Goal: Task Accomplishment & Management: Manage account settings

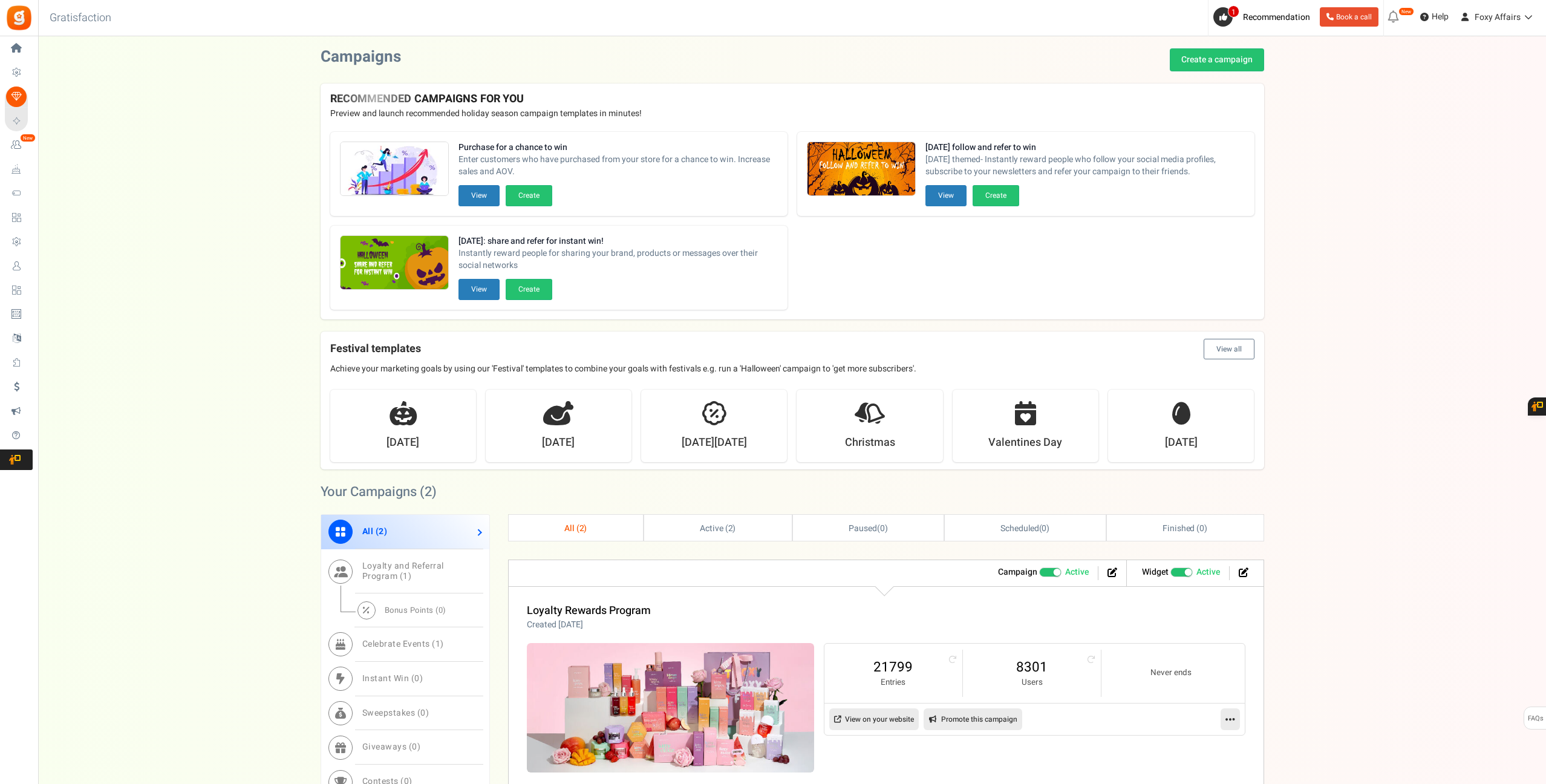
scroll to position [1, 0]
click at [1017, 664] on link "8301" at bounding box center [1032, 666] width 114 height 20
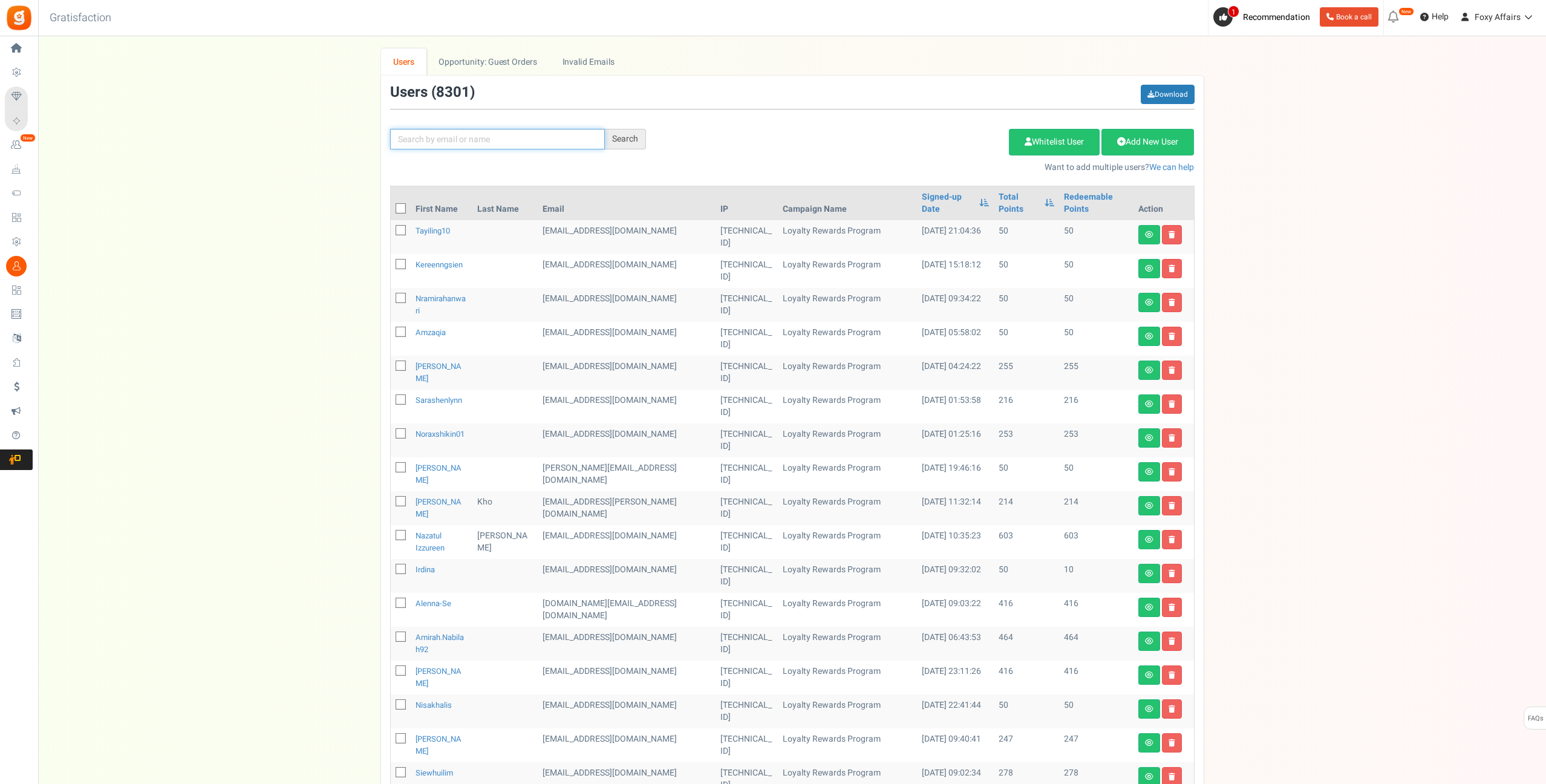
click at [533, 139] on input "text" at bounding box center [498, 138] width 215 height 21
type input "Fiona Fong"
click at [634, 142] on div "Search" at bounding box center [626, 138] width 42 height 21
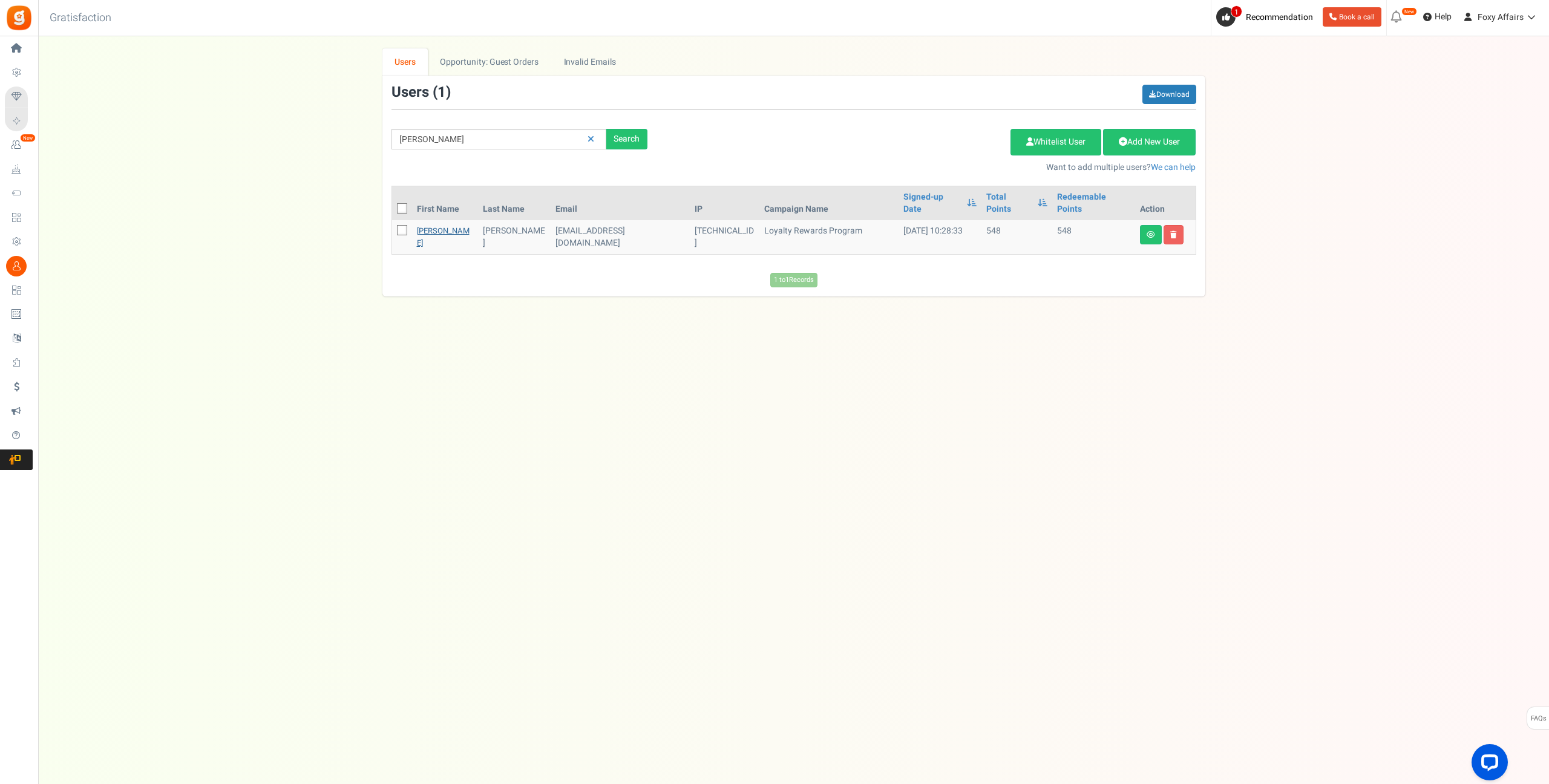
click at [426, 225] on link "Fiona" at bounding box center [442, 237] width 52 height 24
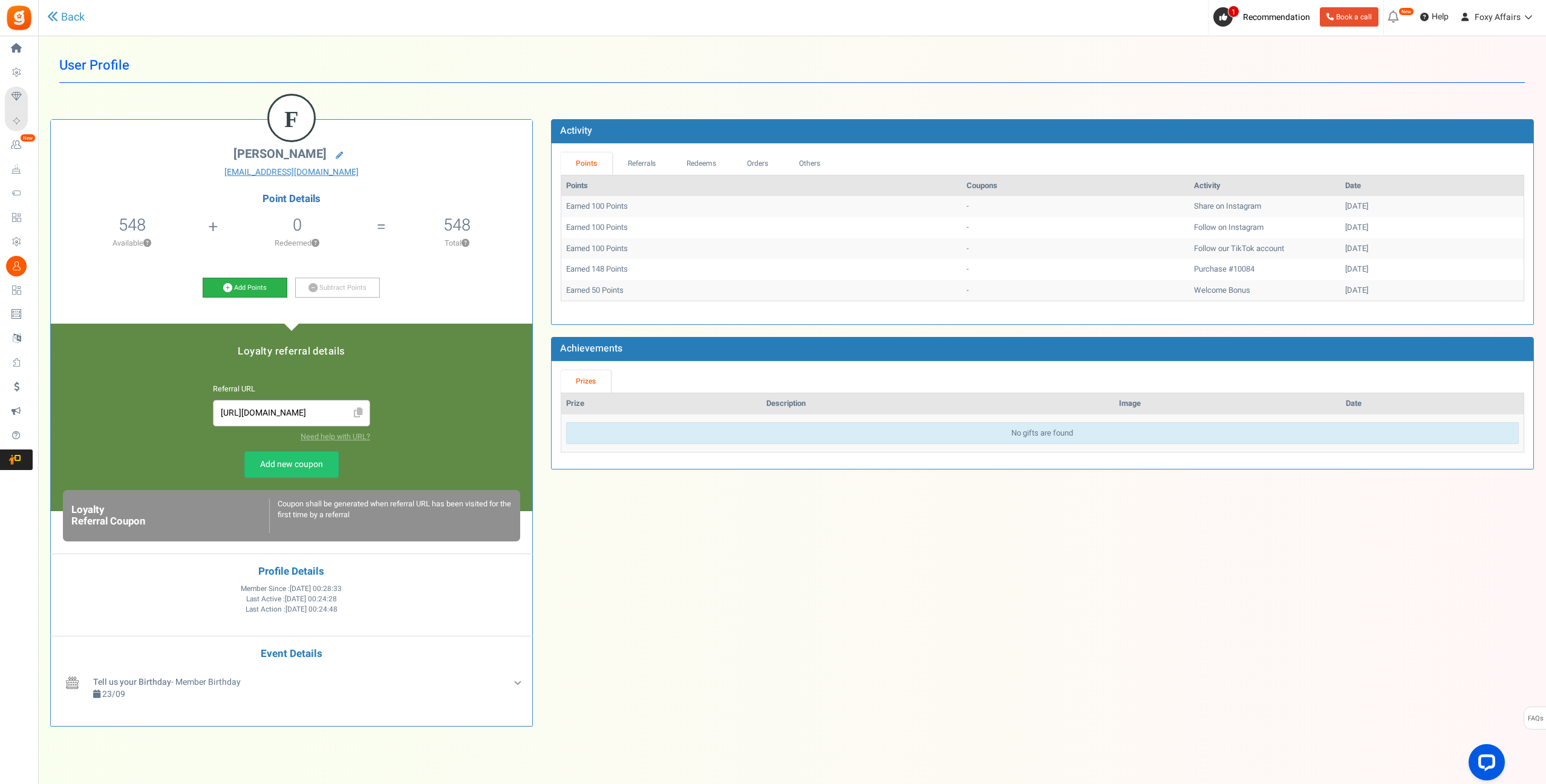
click at [232, 288] on link "Add Points" at bounding box center [245, 288] width 85 height 21
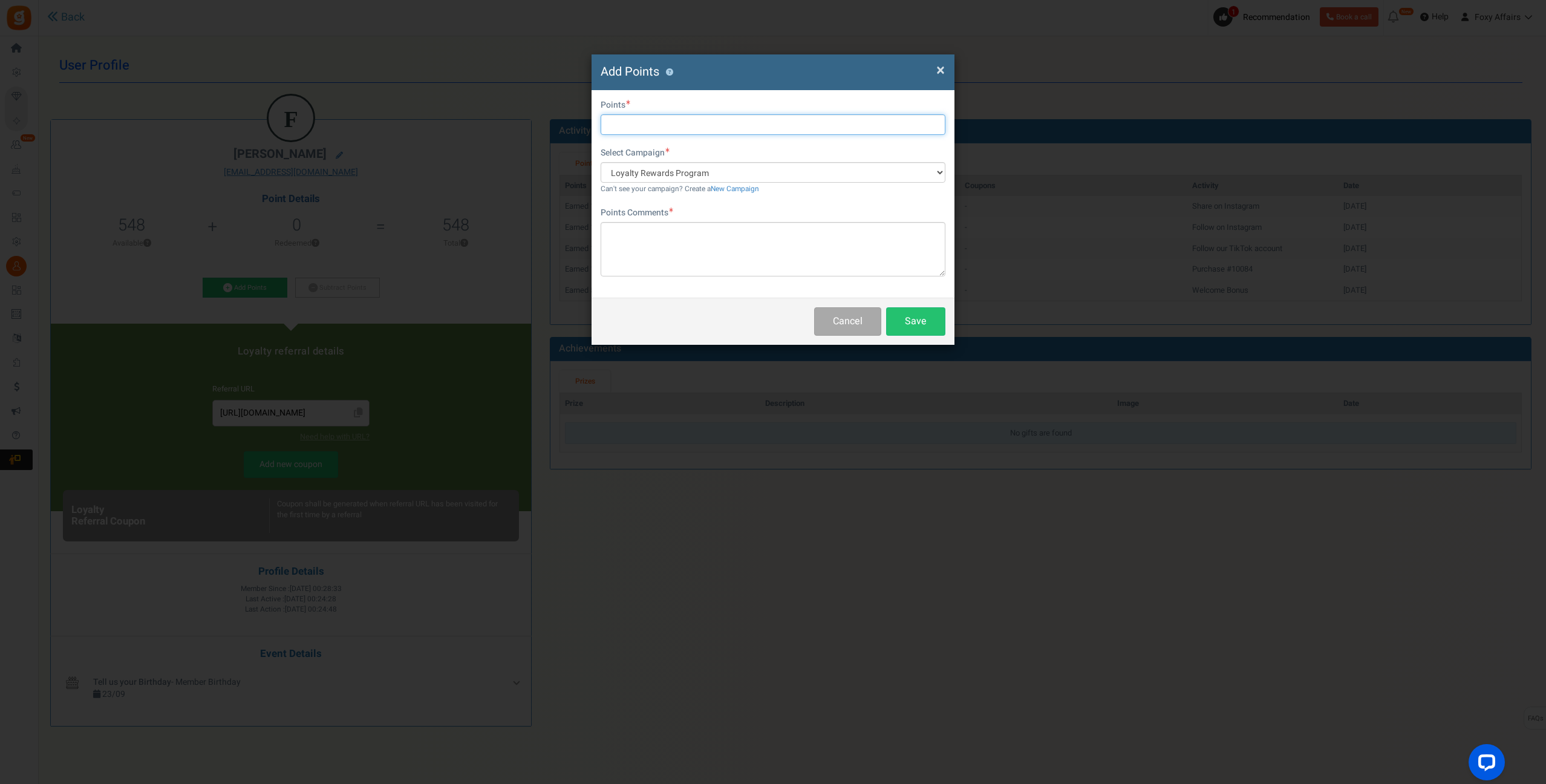
click at [650, 128] on input "text" at bounding box center [773, 125] width 345 height 21
type input "567"
click at [665, 253] on textarea at bounding box center [773, 248] width 345 height 54
click at [695, 245] on textarea at bounding box center [773, 248] width 345 height 54
type textarea "Shopee Orders"
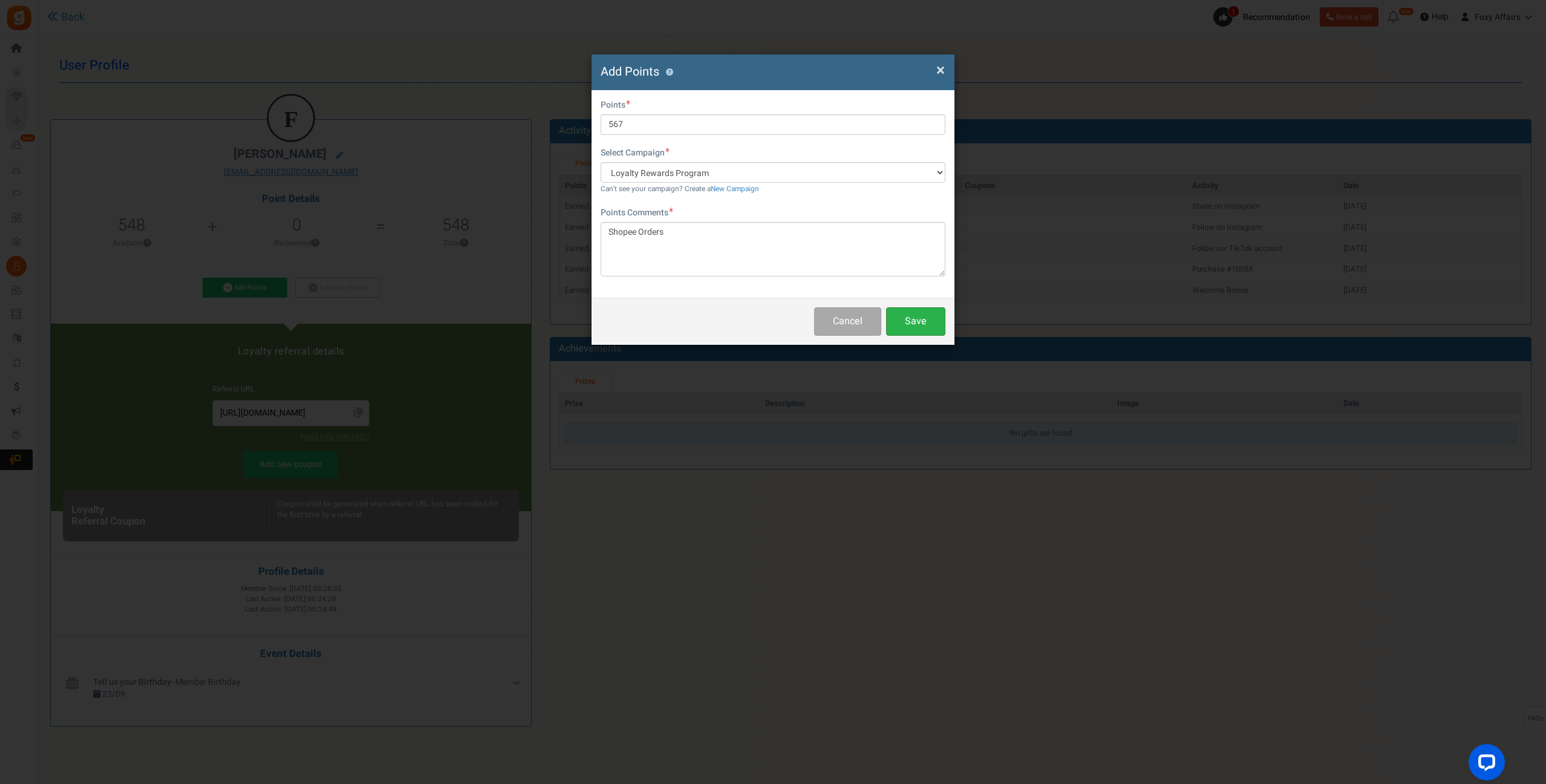
click at [931, 324] on button "Save" at bounding box center [916, 321] width 59 height 29
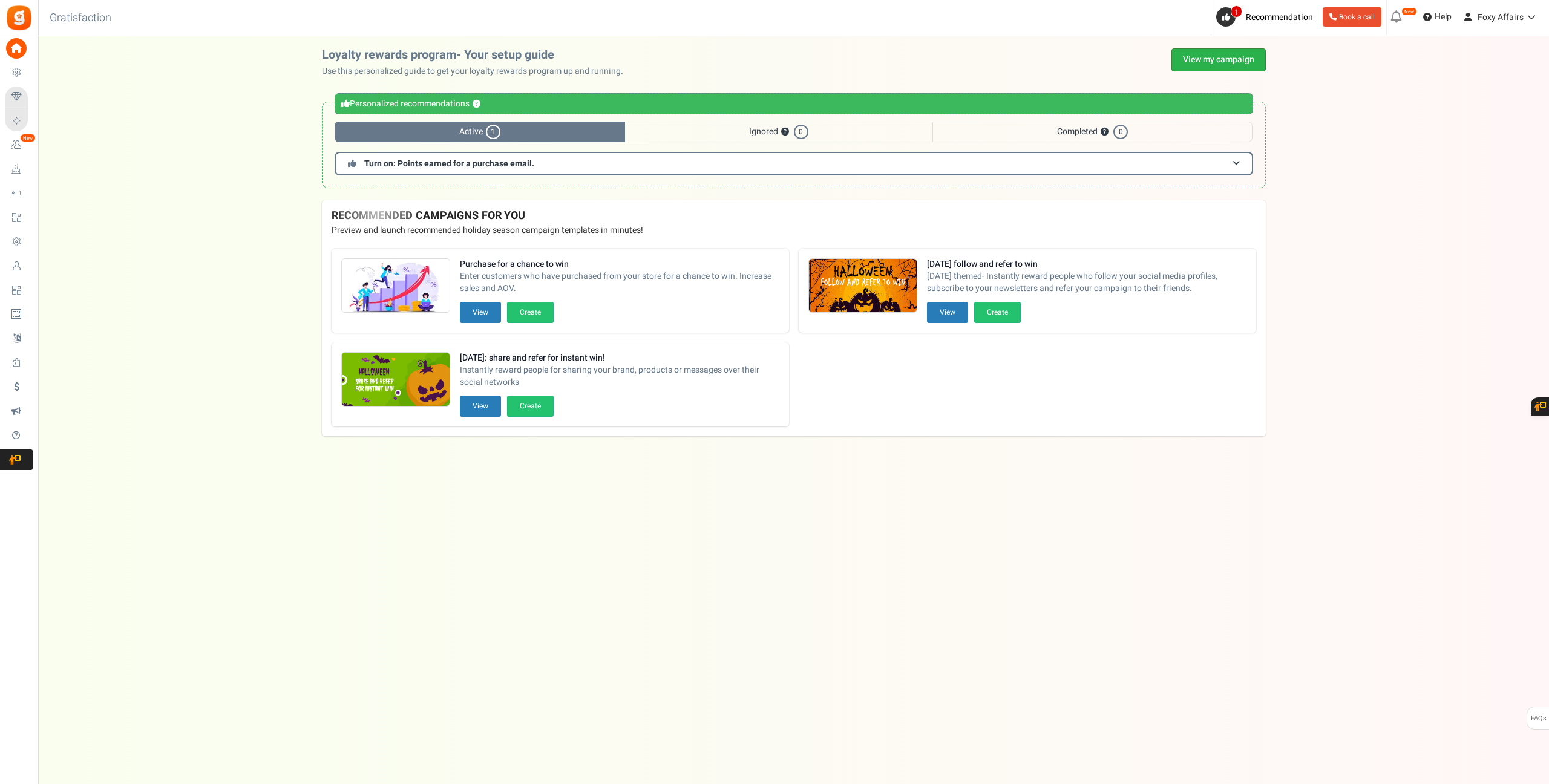
click at [1199, 61] on link "View my campaign" at bounding box center [1218, 59] width 94 height 23
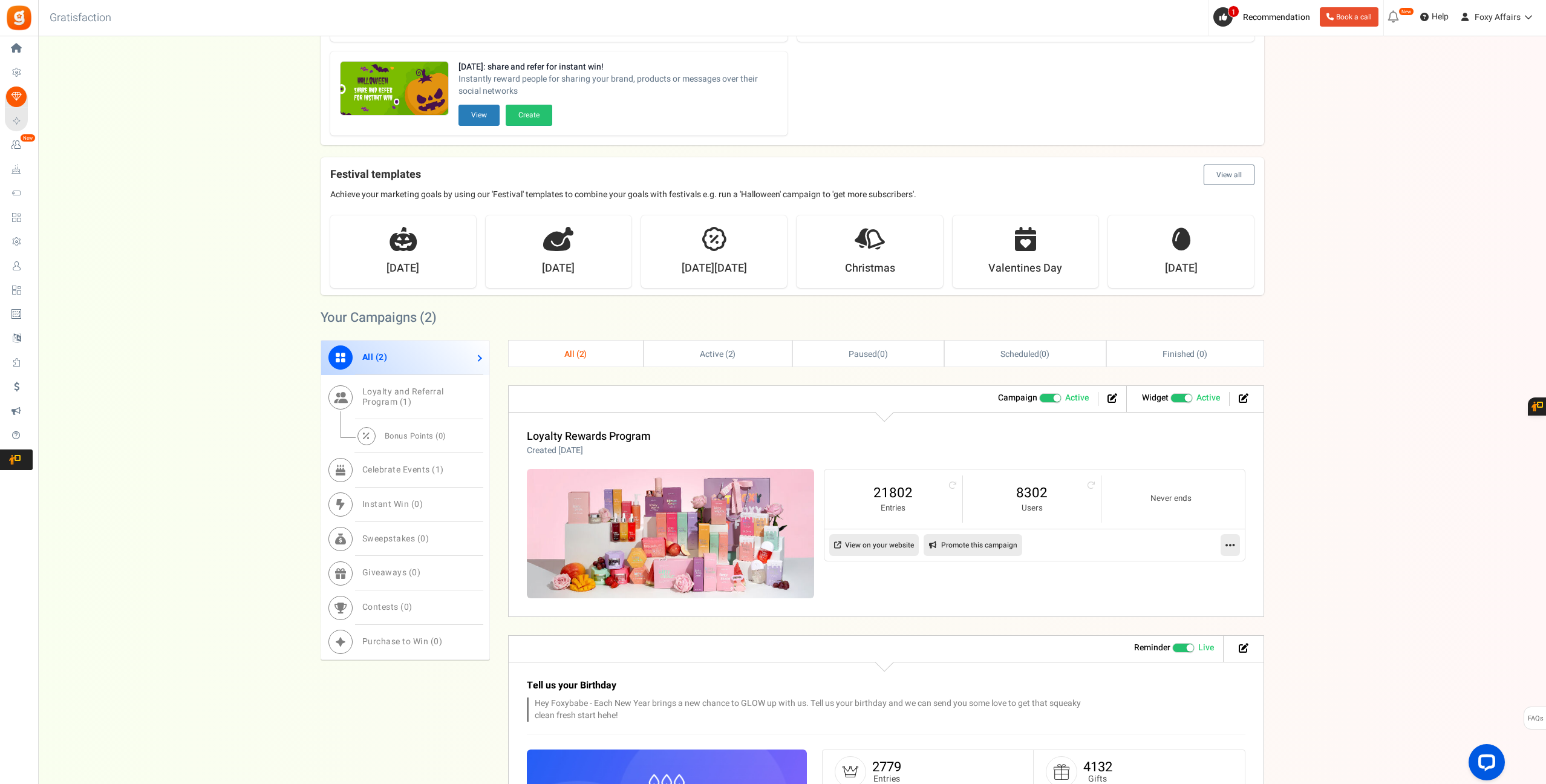
scroll to position [177, 0]
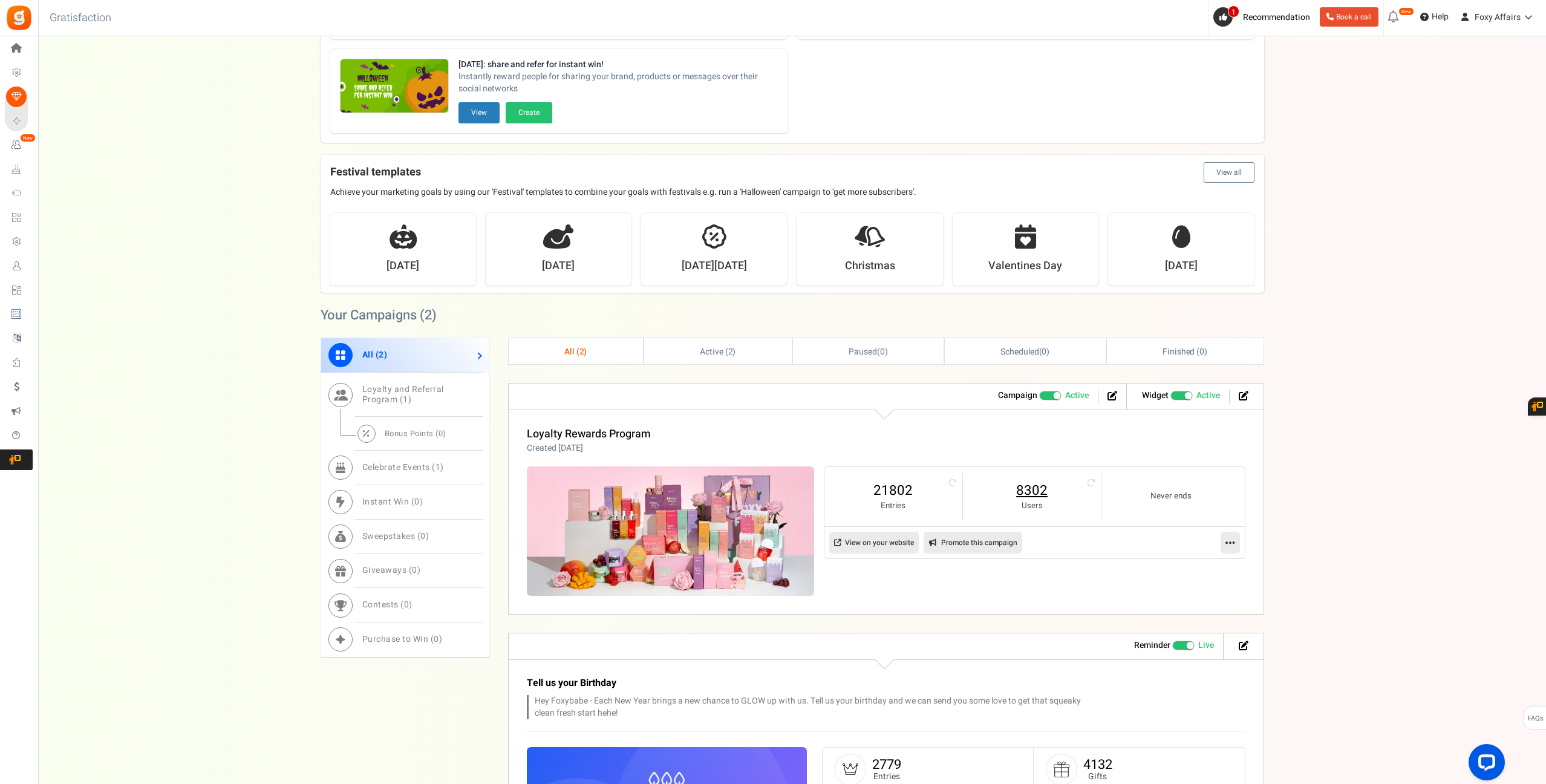
drag, startPoint x: 1033, startPoint y: 485, endPoint x: 1067, endPoint y: 474, distance: 35.7
click at [1033, 484] on link "8302" at bounding box center [1032, 490] width 114 height 20
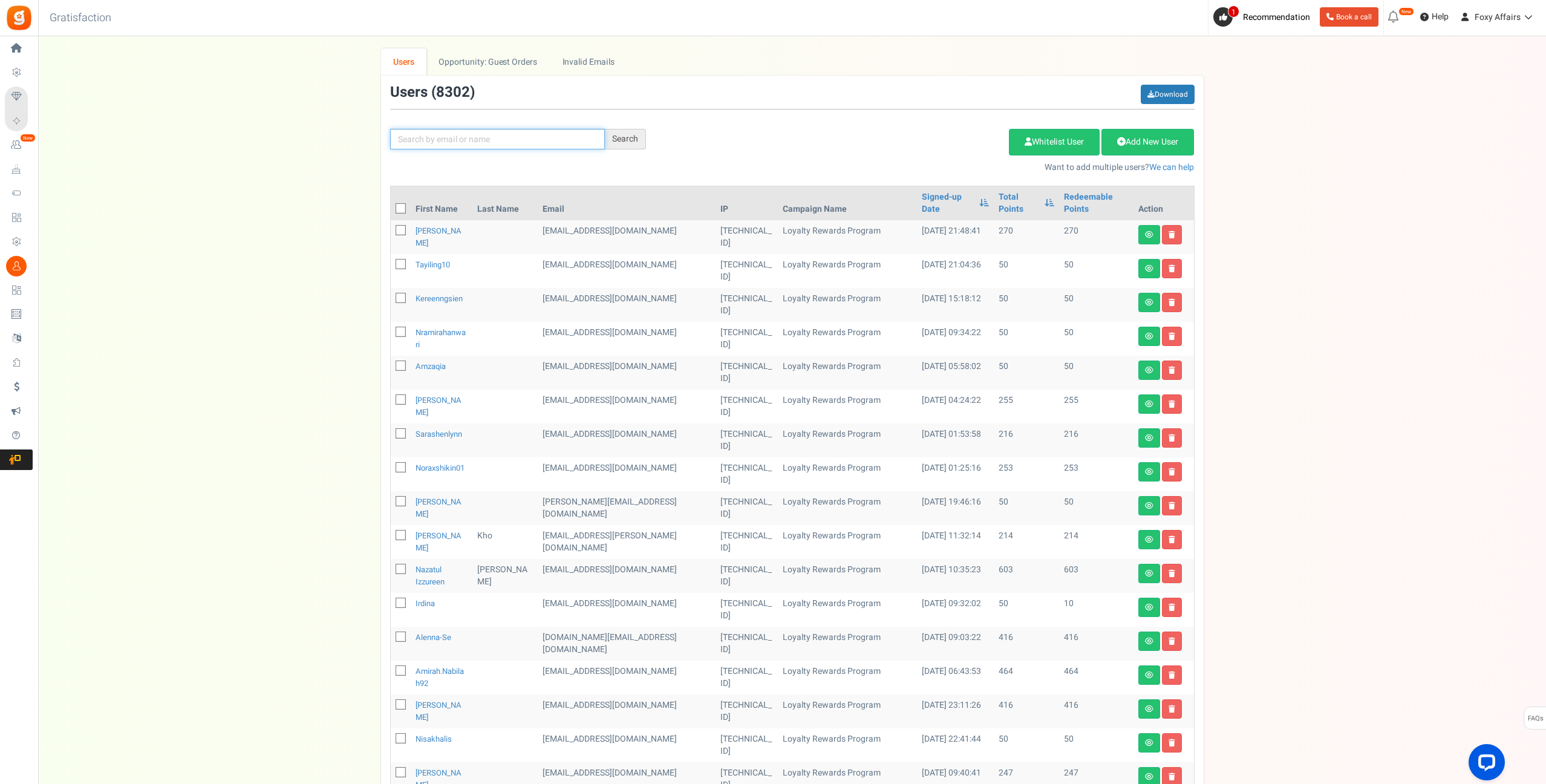
click at [555, 140] on input "text" at bounding box center [498, 138] width 215 height 21
paste input "[EMAIL_ADDRESS][DOMAIN_NAME]"
type input "[EMAIL_ADDRESS][DOMAIN_NAME]"
click at [621, 148] on div "Search" at bounding box center [626, 138] width 42 height 21
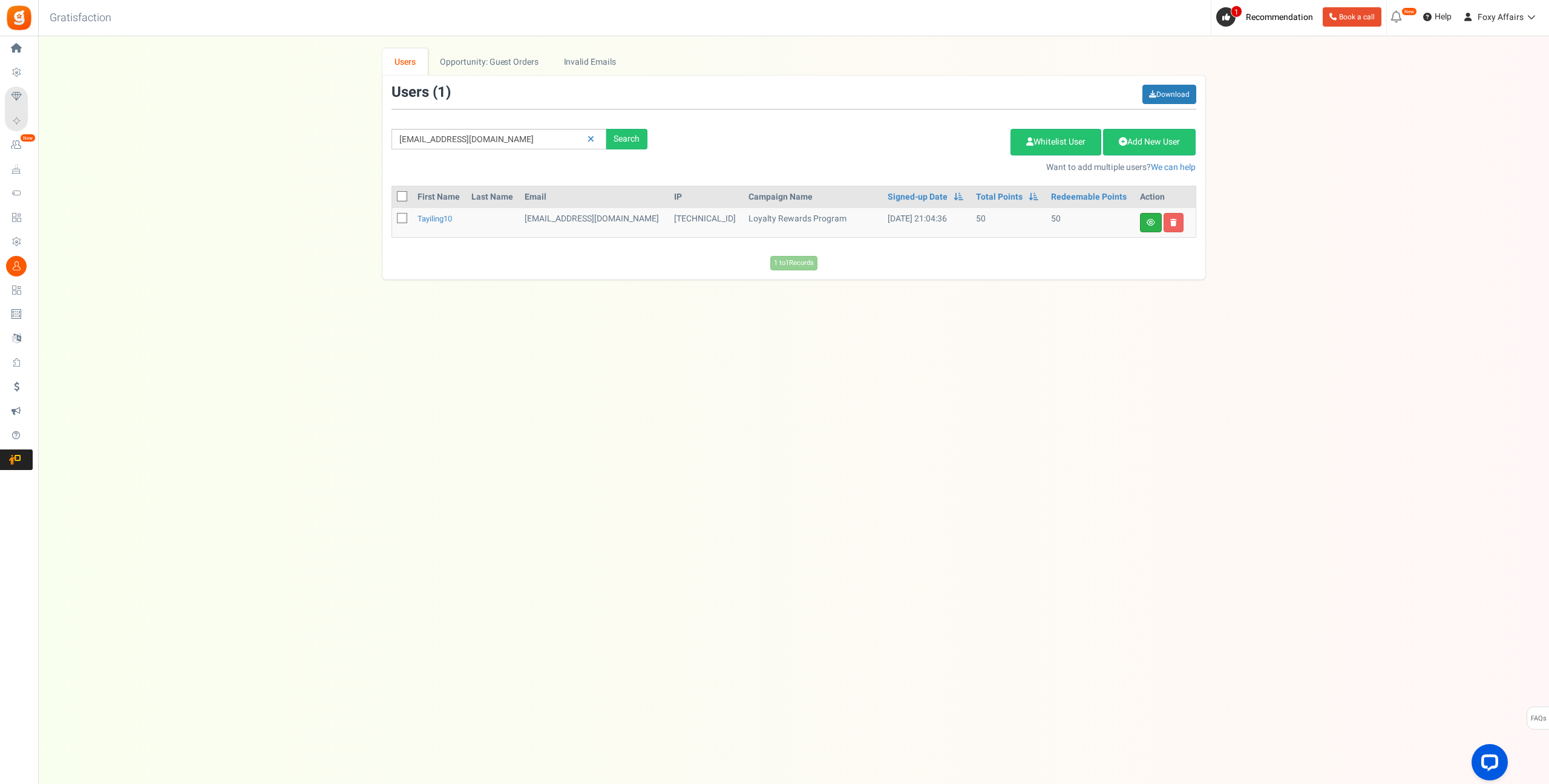
click at [1149, 215] on link at bounding box center [1150, 222] width 22 height 20
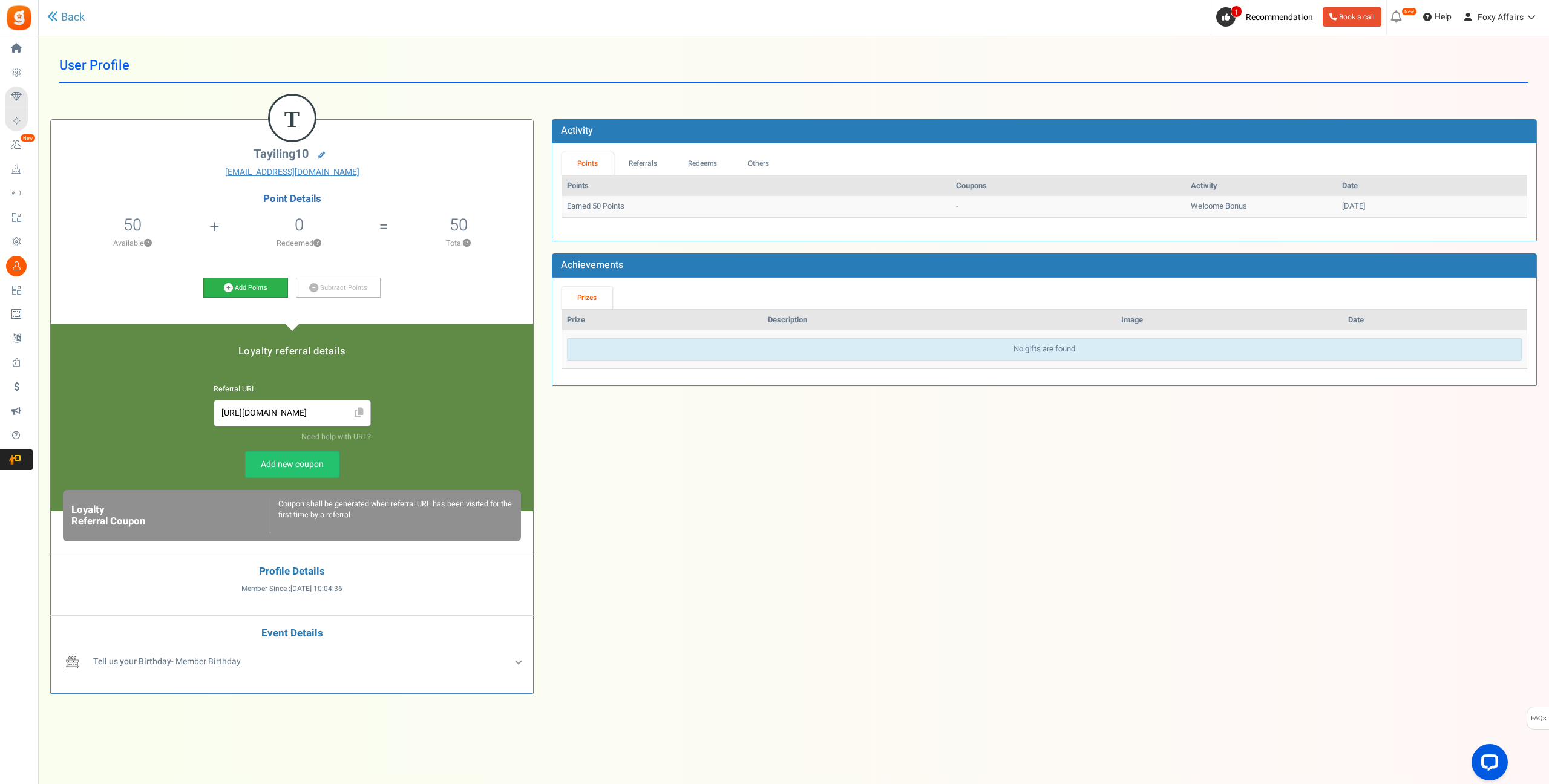
click at [227, 287] on icon at bounding box center [228, 287] width 9 height 9
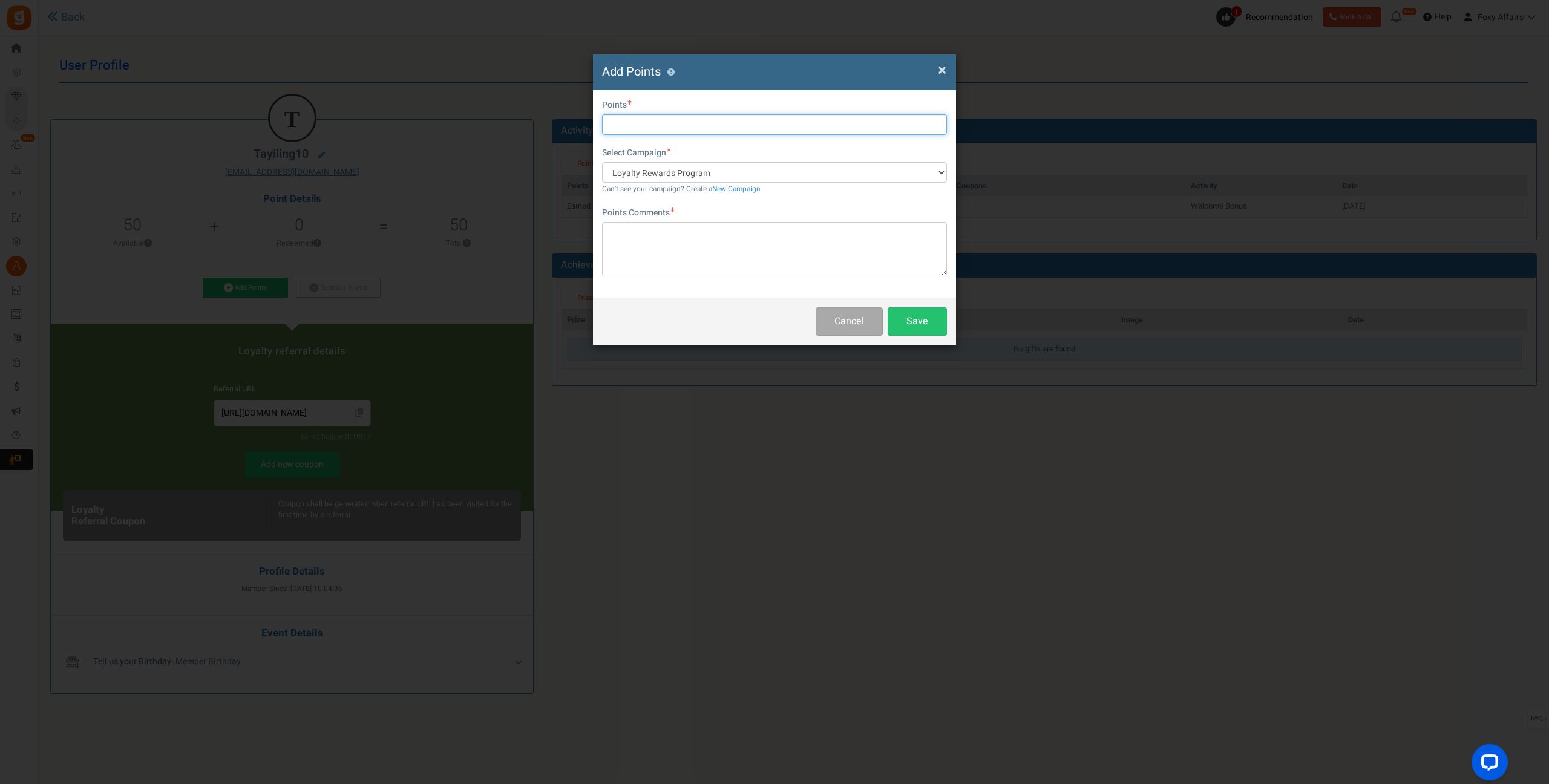
click at [632, 126] on input "text" at bounding box center [774, 125] width 345 height 21
type input "424"
drag, startPoint x: 718, startPoint y: 209, endPoint x: 709, endPoint y: 218, distance: 12.7
click at [717, 209] on div "First Name Last Name Email [EMAIL_ADDRESS][DOMAIN_NAME] Do you want to give Wel…" at bounding box center [774, 194] width 363 height 208
click at [688, 248] on textarea at bounding box center [774, 248] width 345 height 54
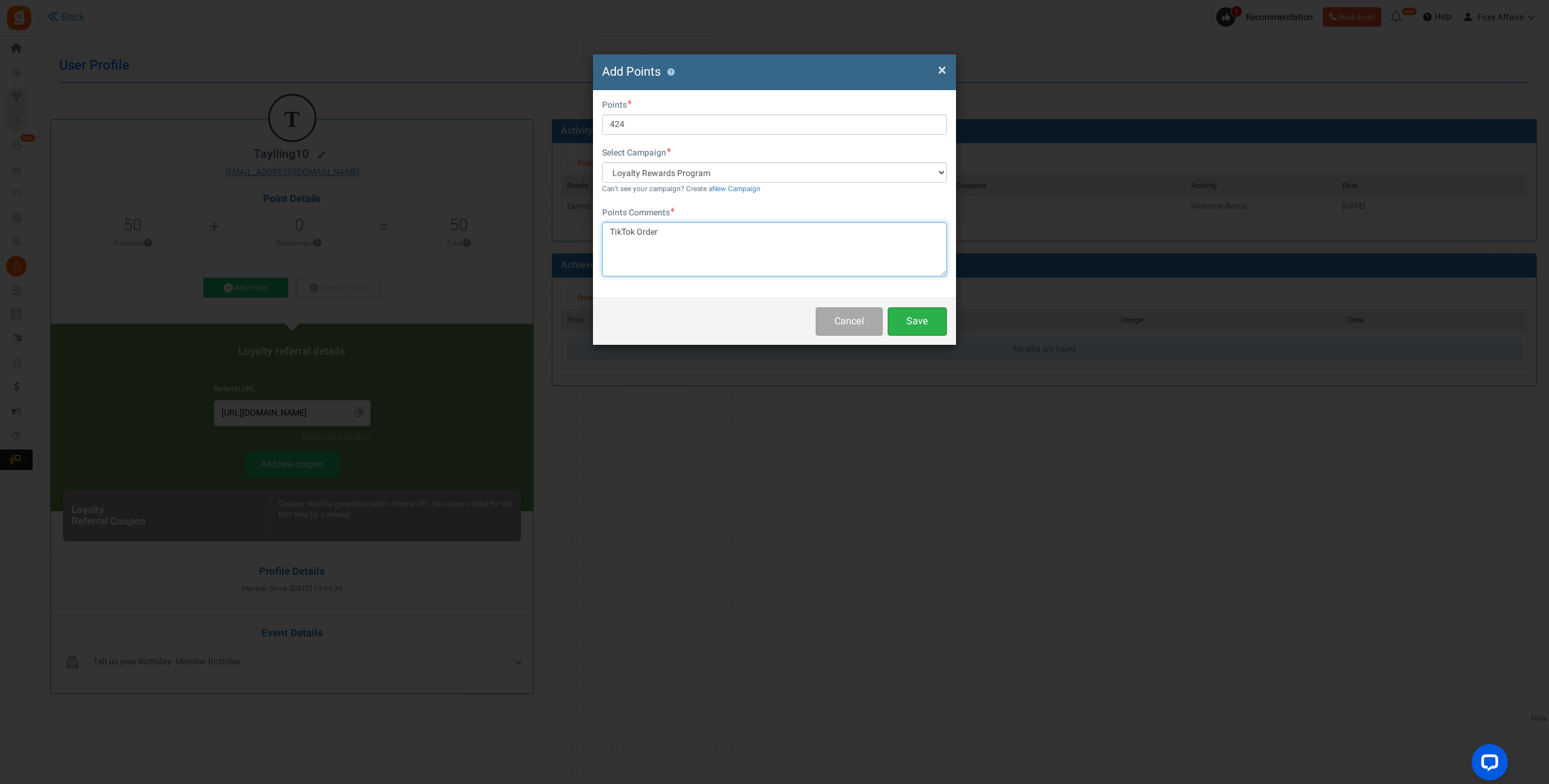
type textarea "TikTok Order"
drag, startPoint x: 922, startPoint y: 323, endPoint x: 929, endPoint y: 322, distance: 7.1
click at [929, 322] on button "Save" at bounding box center [917, 321] width 59 height 29
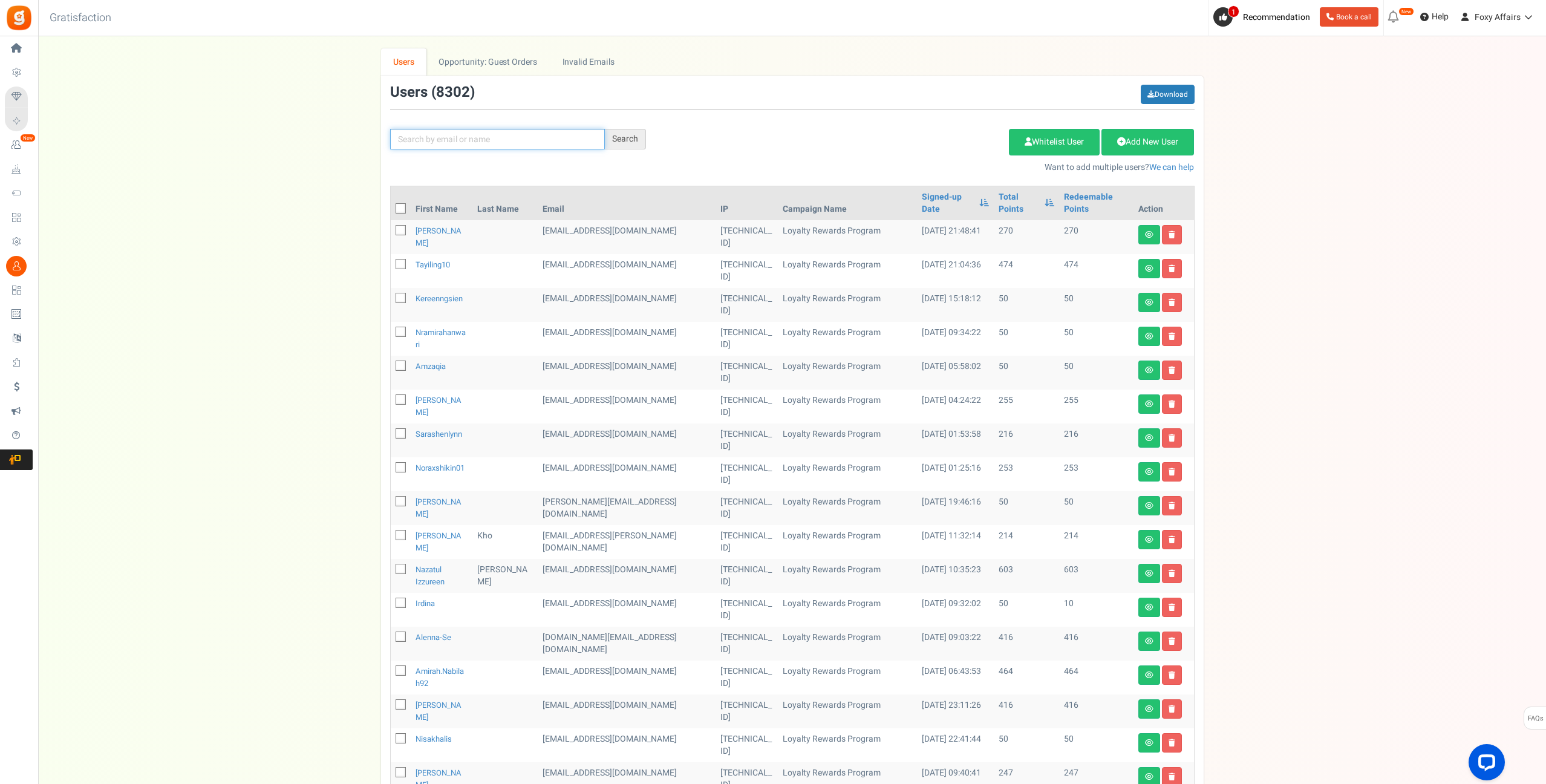
click at [563, 134] on input "text" at bounding box center [498, 138] width 215 height 21
paste input "[EMAIL_ADDRESS][DOMAIN_NAME]"
type input "[EMAIL_ADDRESS][DOMAIN_NAME]"
click at [636, 143] on div "Search" at bounding box center [626, 138] width 42 height 21
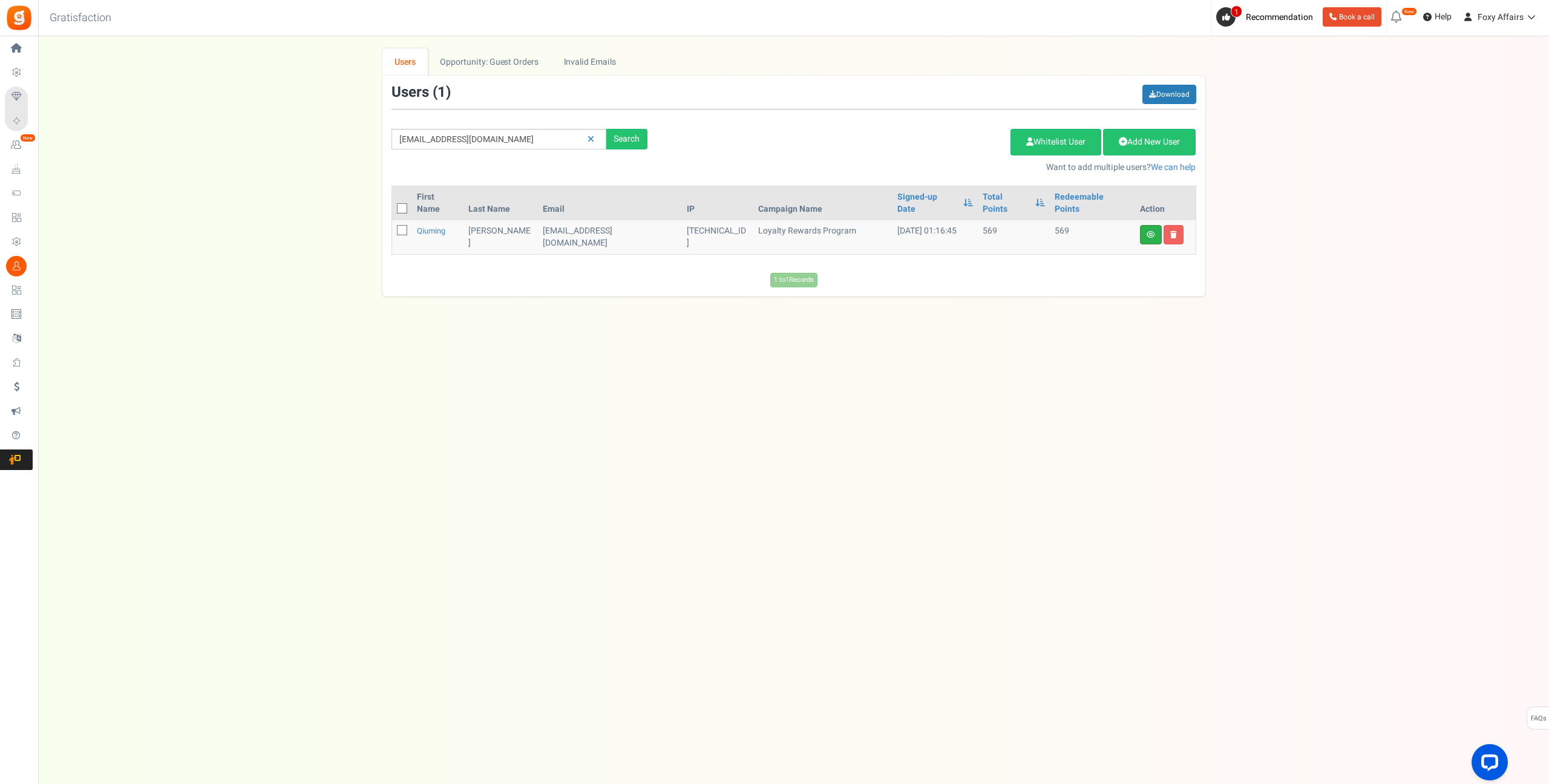
click at [1157, 225] on link at bounding box center [1150, 235] width 22 height 20
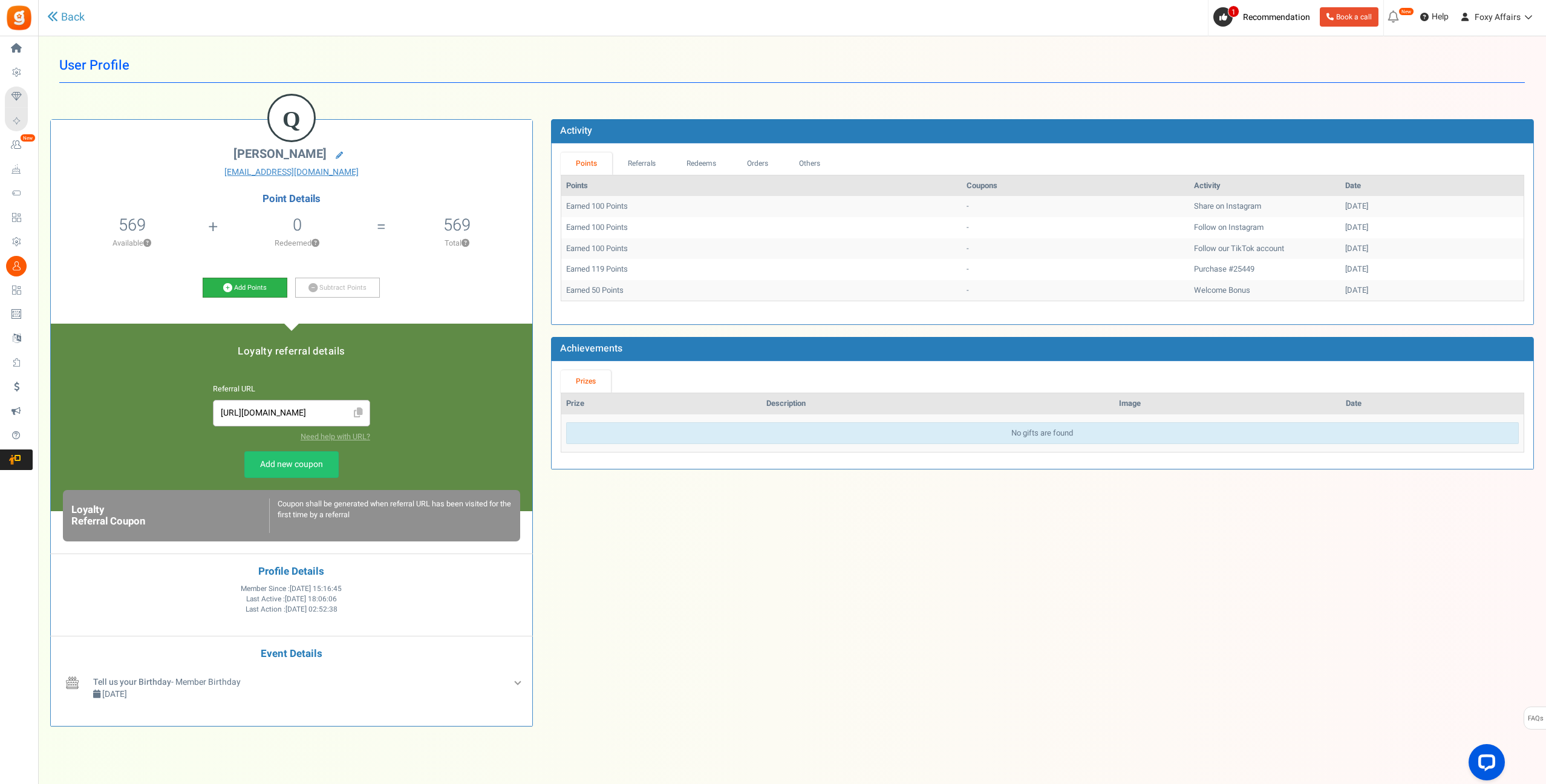
click at [224, 286] on icon at bounding box center [227, 287] width 9 height 9
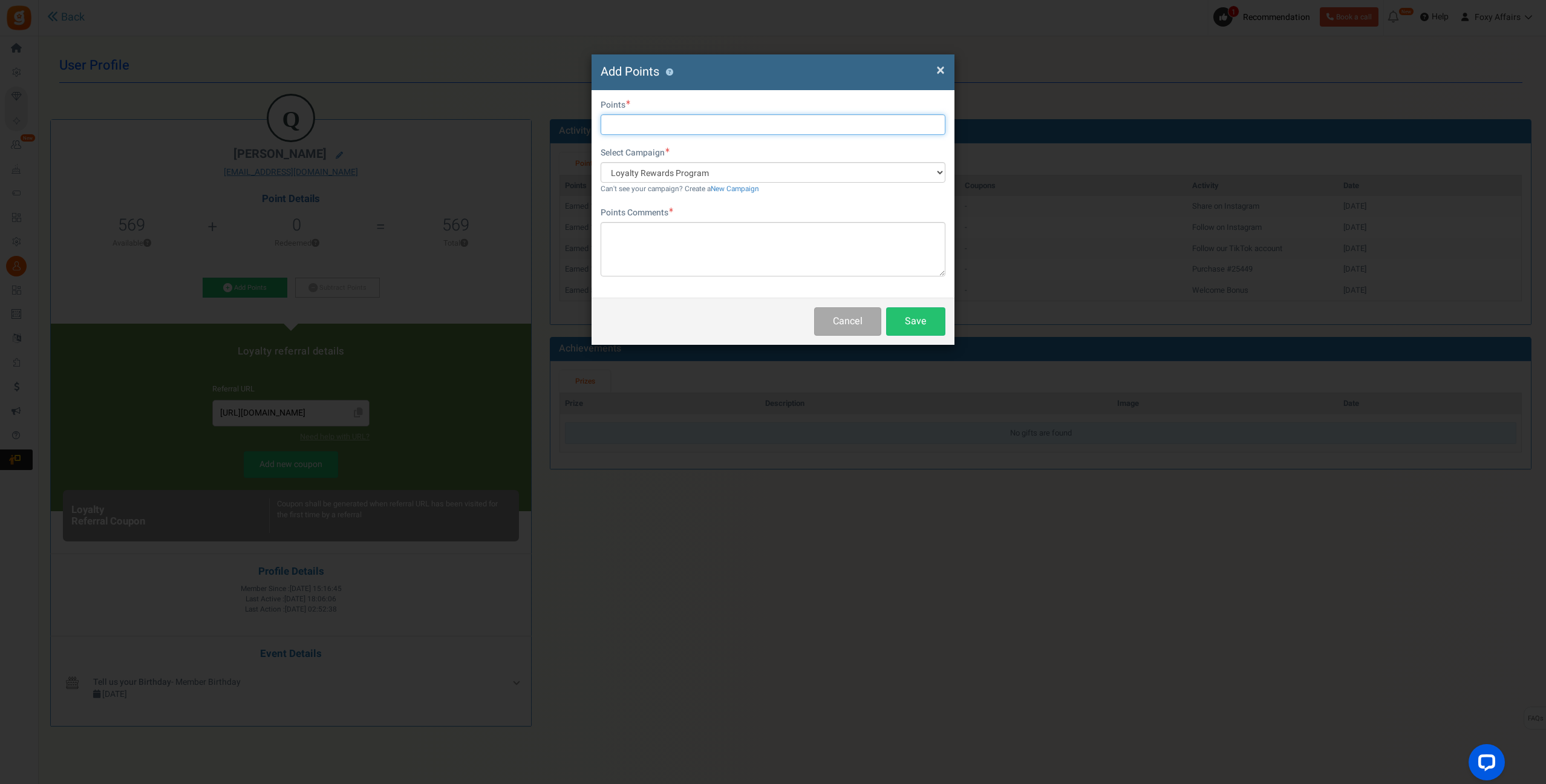
click at [690, 123] on input "text" at bounding box center [773, 125] width 345 height 21
type input "106"
click at [714, 248] on textarea at bounding box center [773, 248] width 345 height 54
type textarea "Shopee Order"
click at [933, 318] on button "Save" at bounding box center [916, 321] width 59 height 29
